Goal: Find specific page/section: Find specific page/section

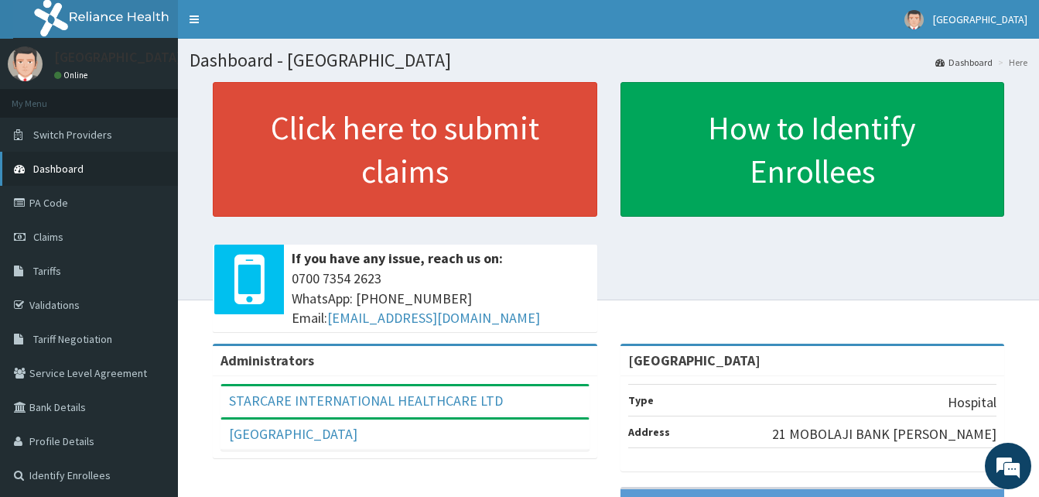
drag, startPoint x: 55, startPoint y: 209, endPoint x: 70, endPoint y: 154, distance: 57.1
click at [55, 208] on link "PA Code" at bounding box center [89, 203] width 178 height 34
